Goal: Information Seeking & Learning: Learn about a topic

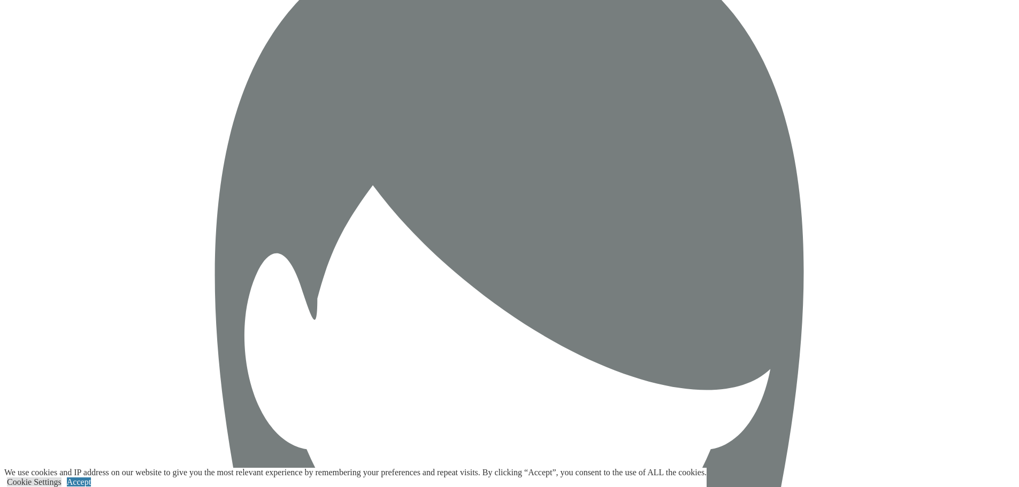
scroll to position [4320, 0]
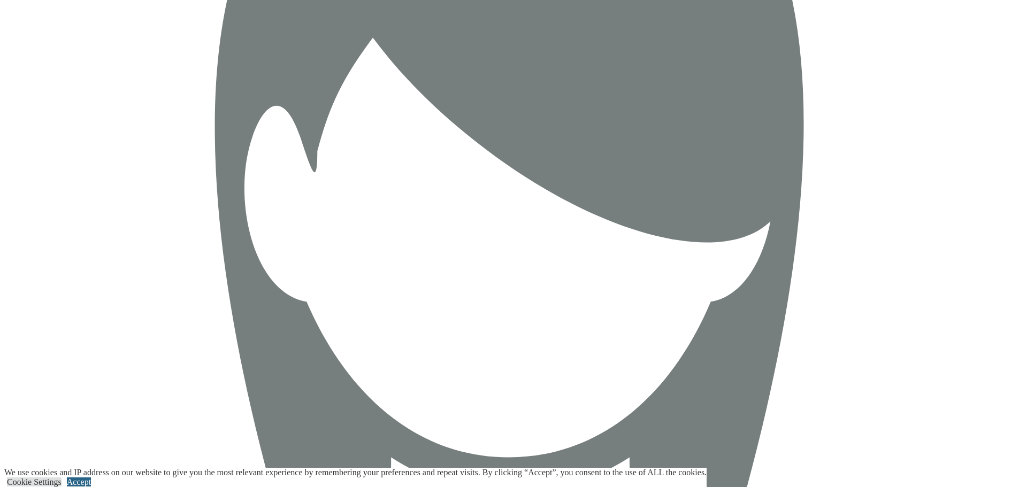
click at [91, 478] on link "Accept" at bounding box center [79, 482] width 24 height 9
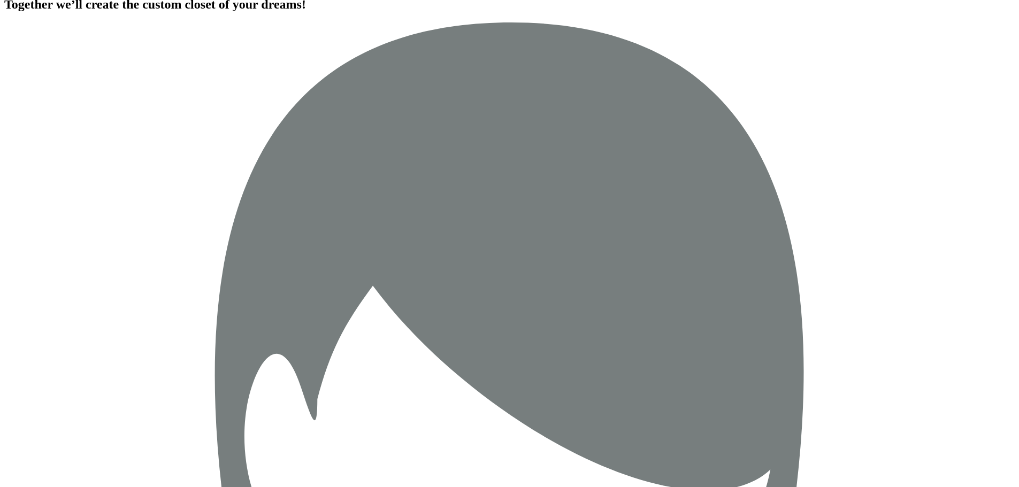
scroll to position [4053, 0]
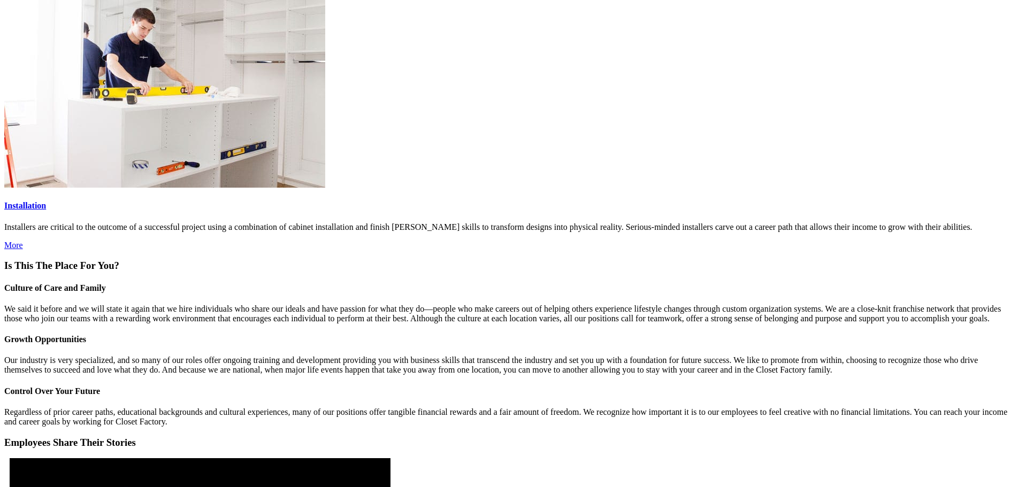
scroll to position [1658, 0]
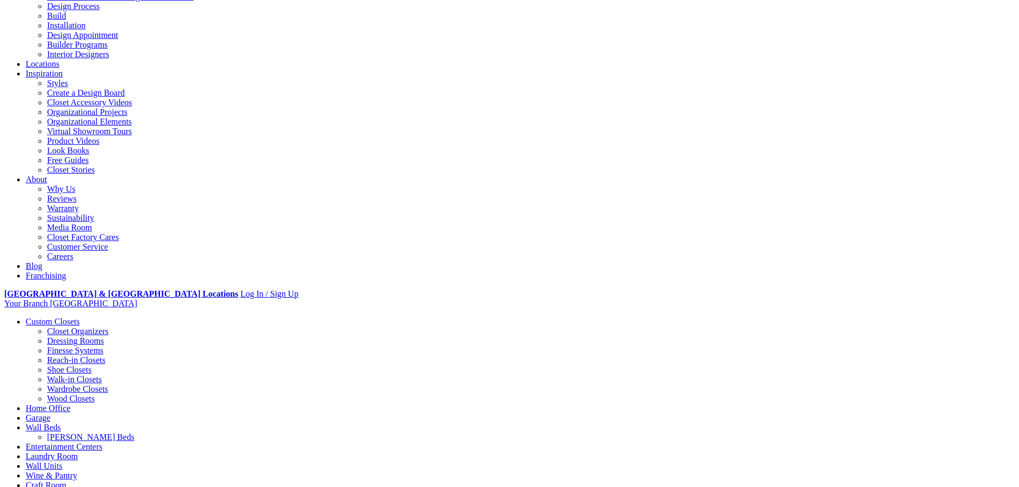
scroll to position [107, 0]
